Goal: Task Accomplishment & Management: Complete application form

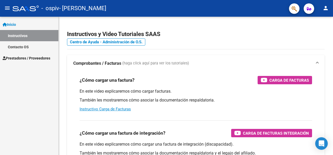
click at [27, 59] on span "Prestadores / Proveedores" at bounding box center [27, 58] width 48 height 6
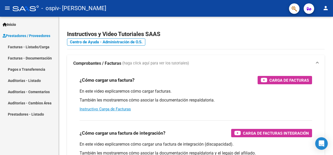
click at [27, 43] on link "Facturas - Listado/Carga" at bounding box center [29, 46] width 58 height 11
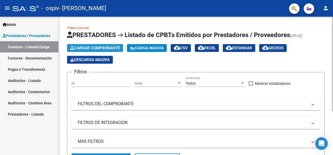
click at [105, 45] on button "Cargar Comprobante" at bounding box center [95, 48] width 56 height 8
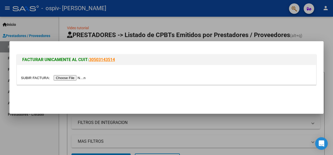
click at [73, 78] on input "file" at bounding box center [54, 77] width 66 height 5
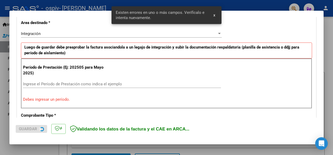
scroll to position [121, 0]
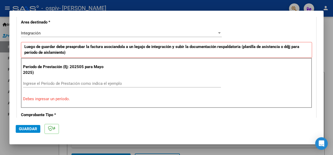
click at [96, 94] on div "Período de Prestación (Ej: 202505 para [DATE]) Ingrese el Período de Prestación…" at bounding box center [166, 83] width 291 height 50
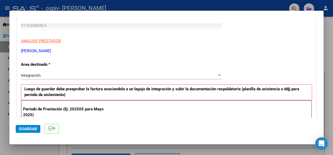
scroll to position [105, 0]
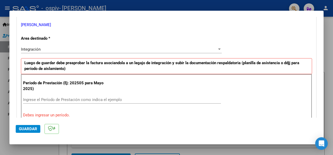
click at [69, 99] on input "Ingrese el Período de Prestación como indica el ejemplo" at bounding box center [122, 100] width 198 height 5
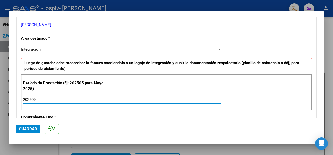
click at [73, 98] on input "202509" at bounding box center [122, 100] width 198 height 5
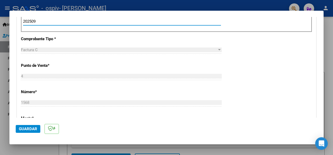
scroll to position [209, 0]
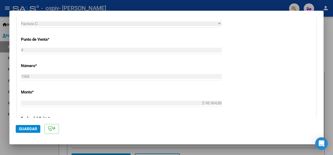
type input "202509"
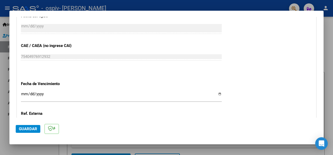
scroll to position [314, 0]
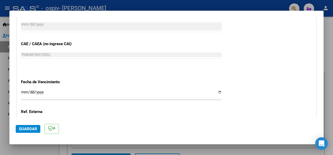
click at [25, 96] on input "Ingresar la fecha" at bounding box center [121, 94] width 201 height 8
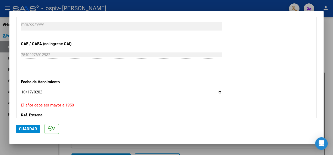
type input "[DATE]"
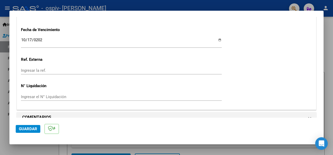
scroll to position [374, 0]
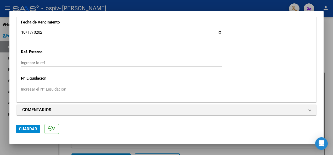
click at [35, 129] on span "Guardar" at bounding box center [28, 129] width 18 height 5
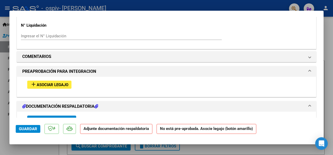
scroll to position [444, 0]
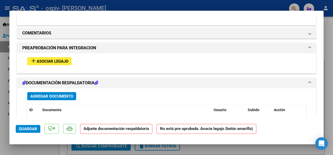
click at [54, 59] on span "Asociar Legajo" at bounding box center [53, 61] width 32 height 5
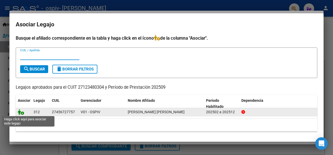
click at [19, 113] on icon at bounding box center [21, 112] width 6 height 6
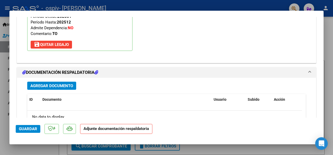
scroll to position [589, 0]
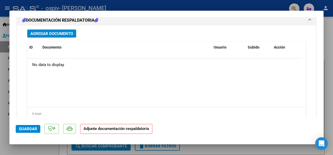
click at [61, 33] on span "Agregar Documento" at bounding box center [51, 33] width 43 height 5
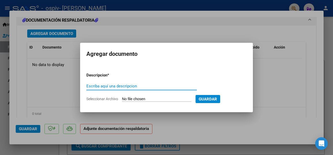
click at [99, 87] on input "Escriba aquí una descripcion" at bounding box center [141, 86] width 110 height 5
type input "a"
type input "AUTORIZACION TO [GEOGRAPHIC_DATA]"
click at [177, 98] on input "Seleccionar Archivo" at bounding box center [156, 99] width 69 height 5
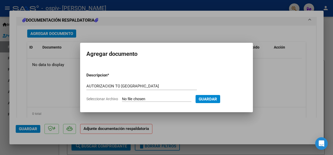
type input "C:\fakepath\[PERSON_NAME] TO 2025.pdf"
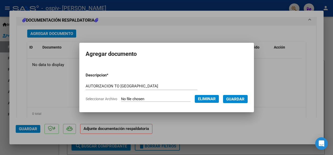
click at [225, 98] on button "Guardar" at bounding box center [235, 99] width 25 height 8
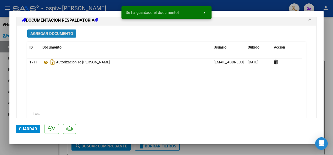
click at [47, 31] on span "Agregar Documento" at bounding box center [51, 33] width 43 height 5
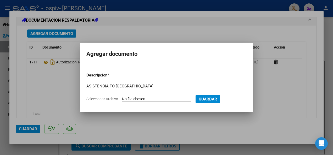
type input "ASISTENCIA TO [GEOGRAPHIC_DATA]"
click at [151, 100] on input "Seleccionar Archivo" at bounding box center [156, 99] width 69 height 5
type input "C:\fakepath\ANARELLASEPTIEMBRE.pdf"
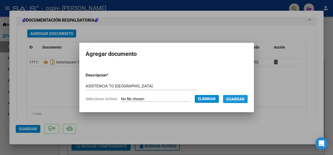
click at [226, 98] on span "Guardar" at bounding box center [235, 99] width 18 height 5
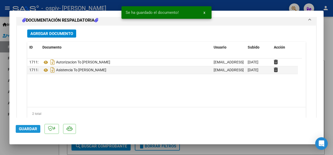
click at [34, 130] on span "Guardar" at bounding box center [28, 129] width 18 height 5
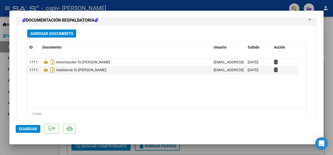
click at [31, 130] on span "Guardar" at bounding box center [28, 129] width 18 height 5
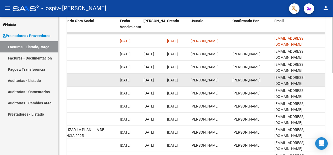
scroll to position [149, 0]
